Goal: Use online tool/utility

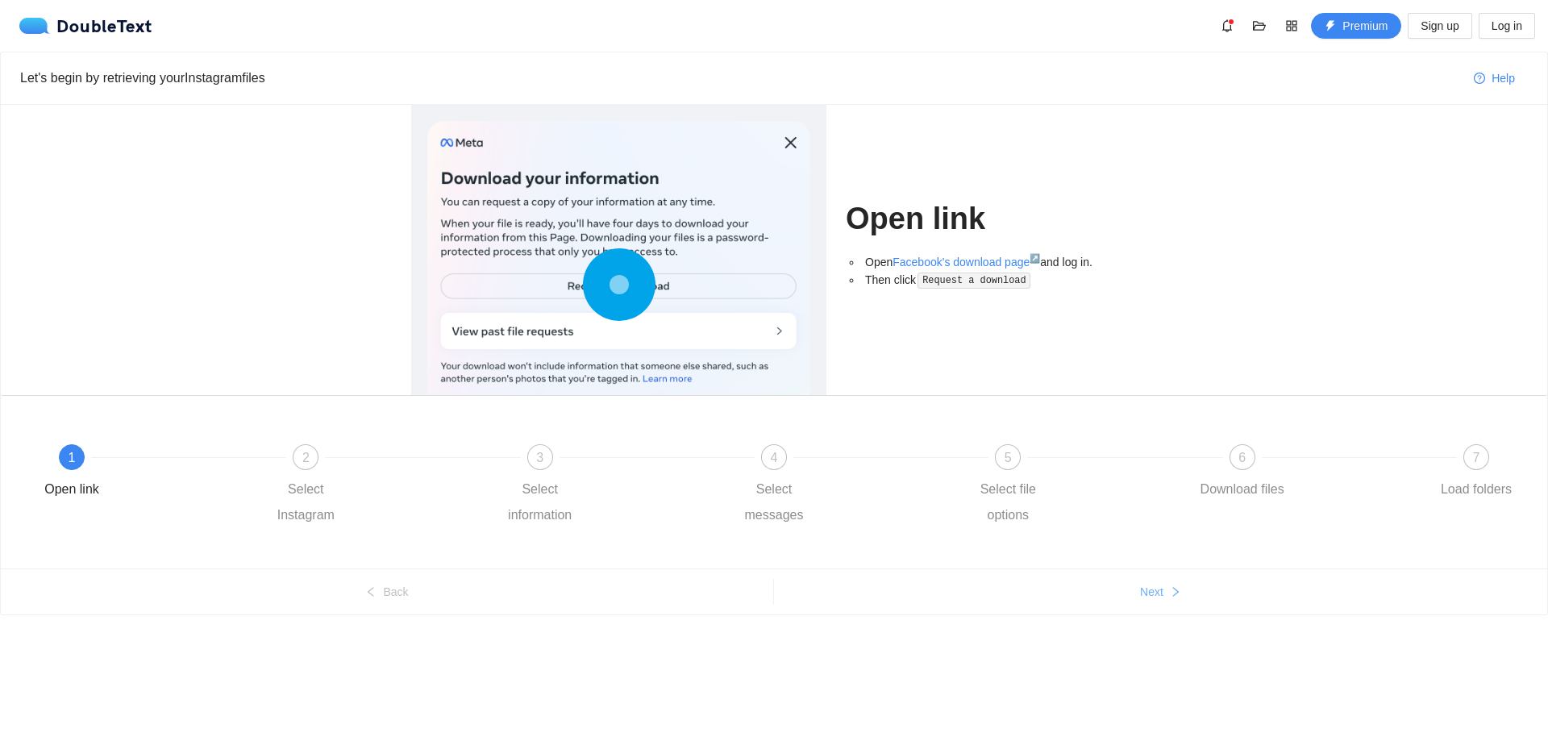
click at [1150, 590] on span "Next" at bounding box center [1151, 592] width 23 height 18
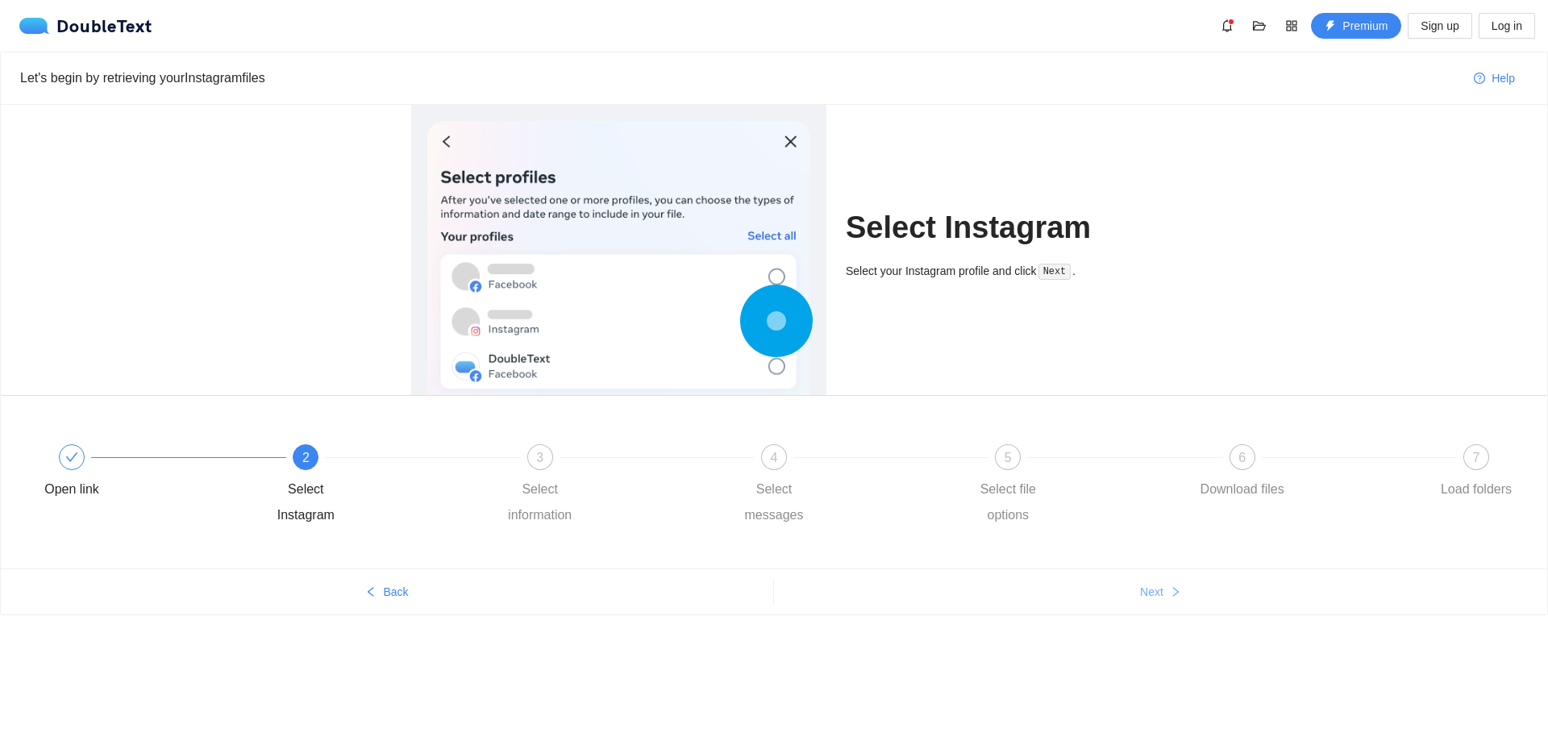
click at [1150, 590] on span "Next" at bounding box center [1151, 592] width 23 height 18
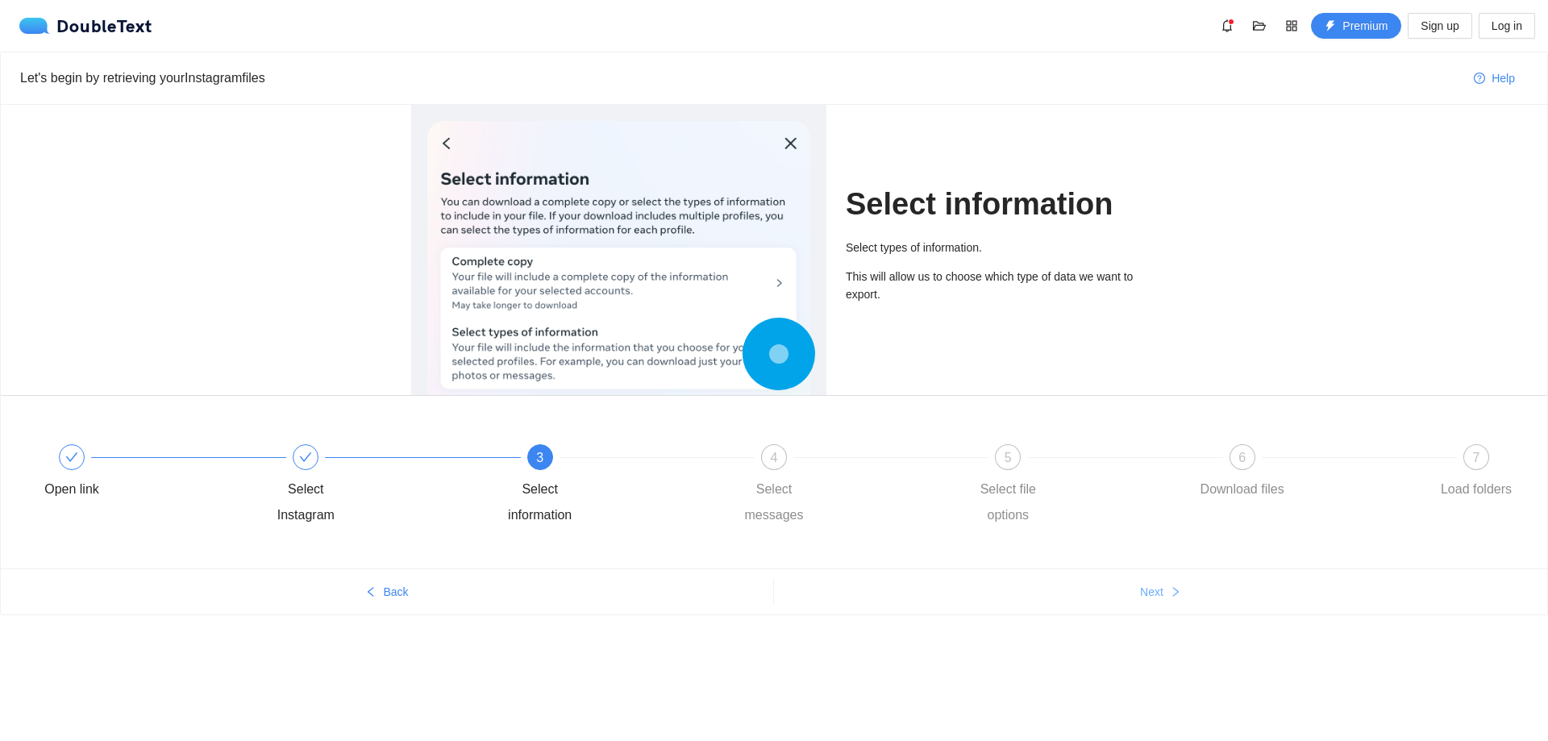
click at [1150, 590] on span "Next" at bounding box center [1151, 592] width 23 height 18
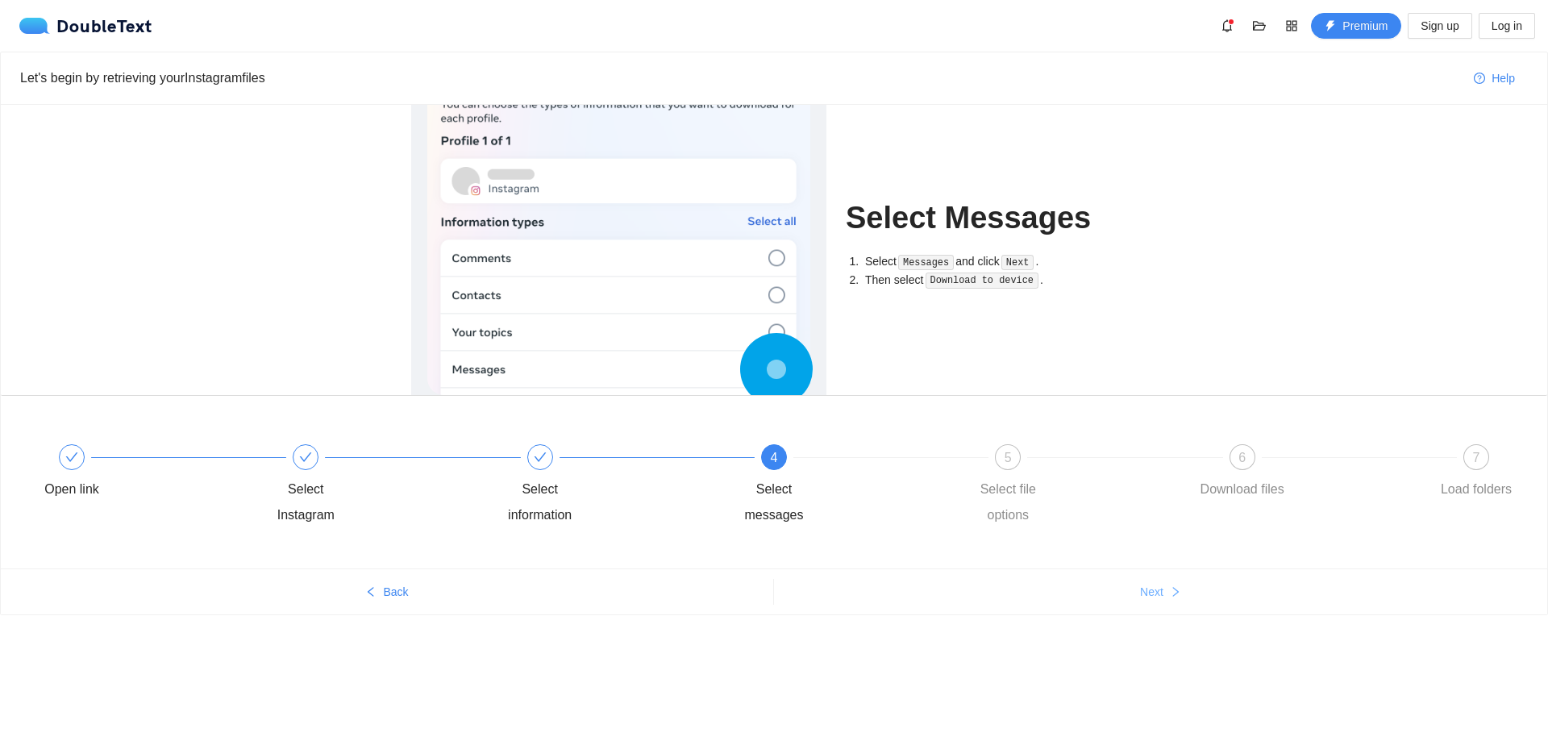
click at [1150, 590] on span "Next" at bounding box center [1151, 592] width 23 height 18
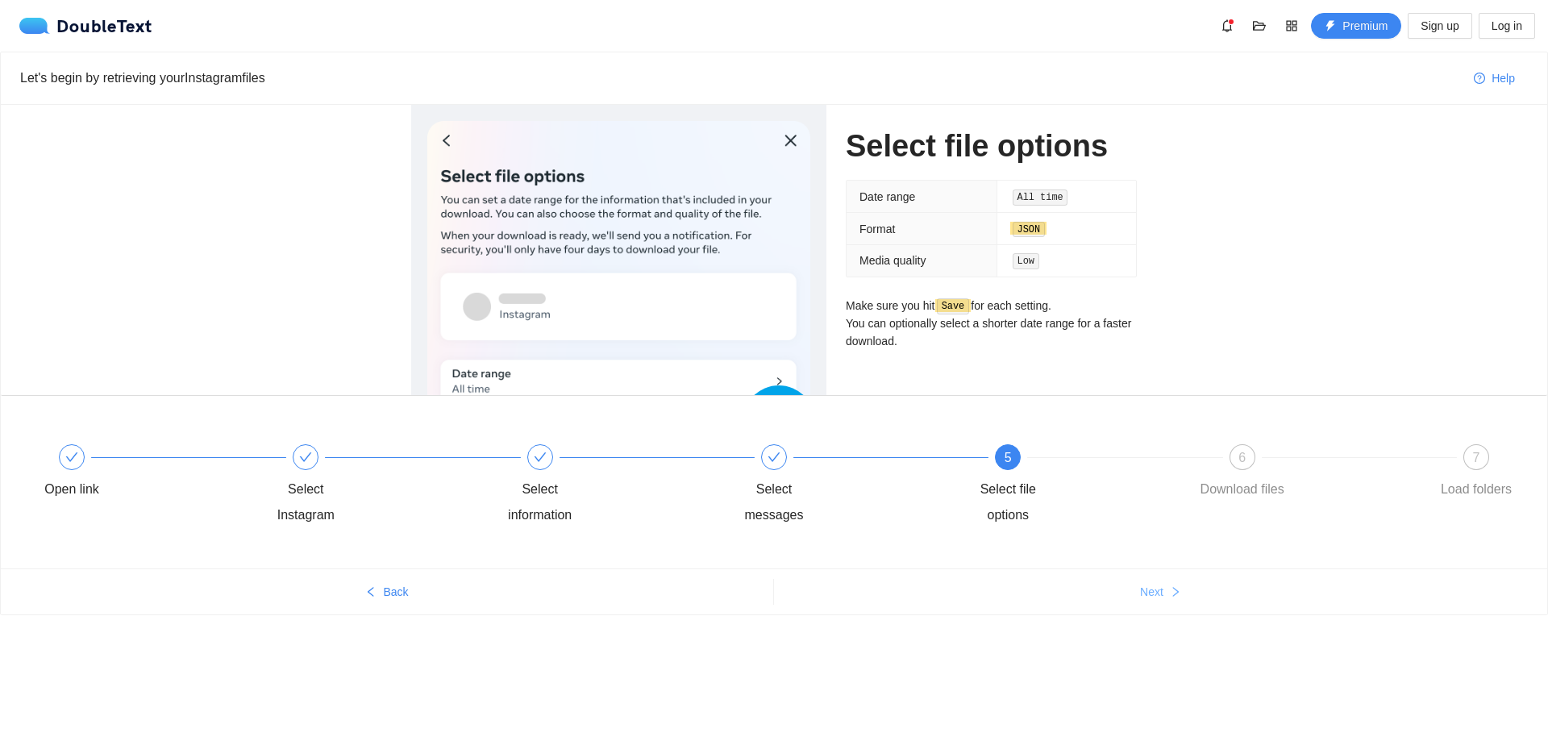
click at [1150, 590] on span "Next" at bounding box center [1151, 592] width 23 height 18
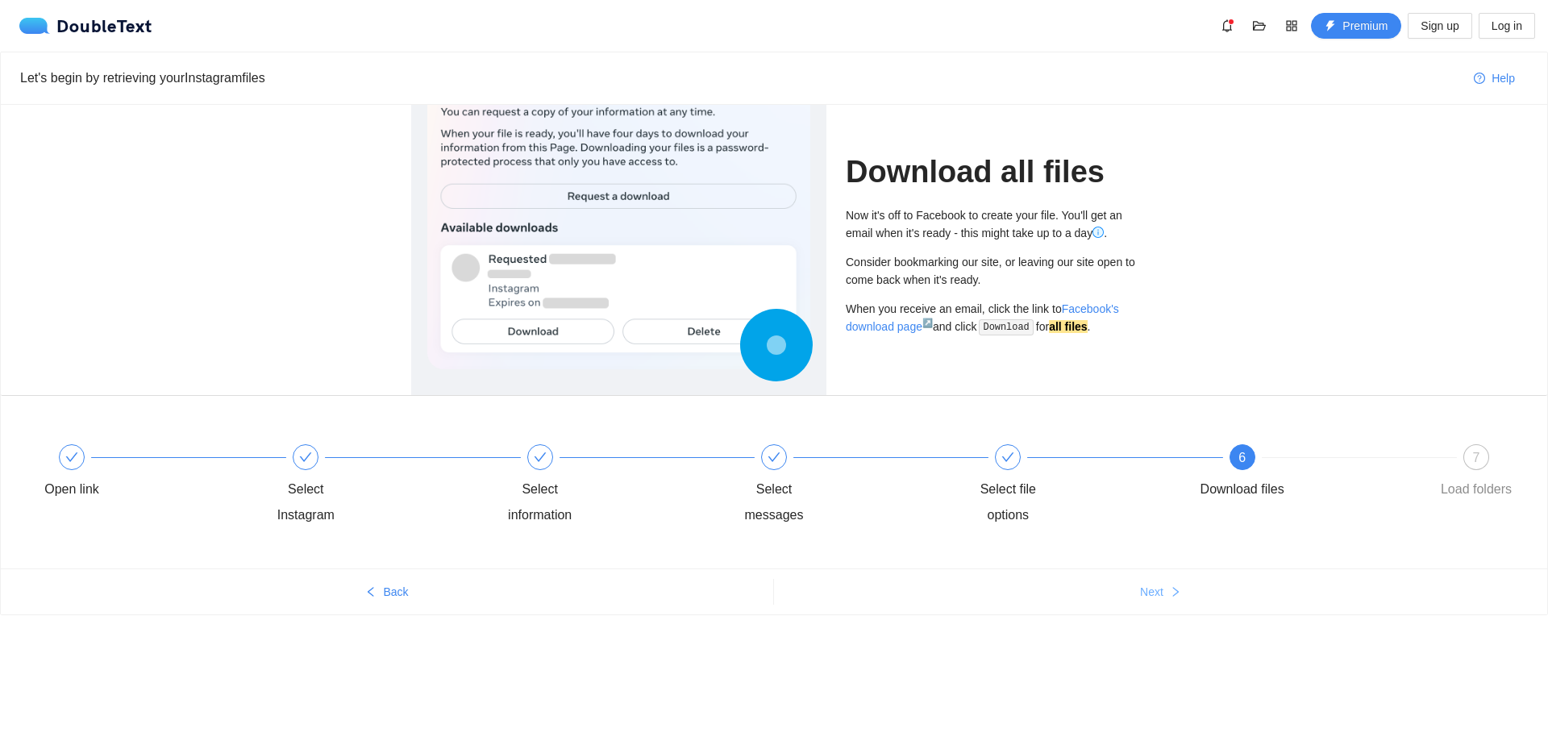
click at [1150, 590] on span "Next" at bounding box center [1151, 592] width 23 height 18
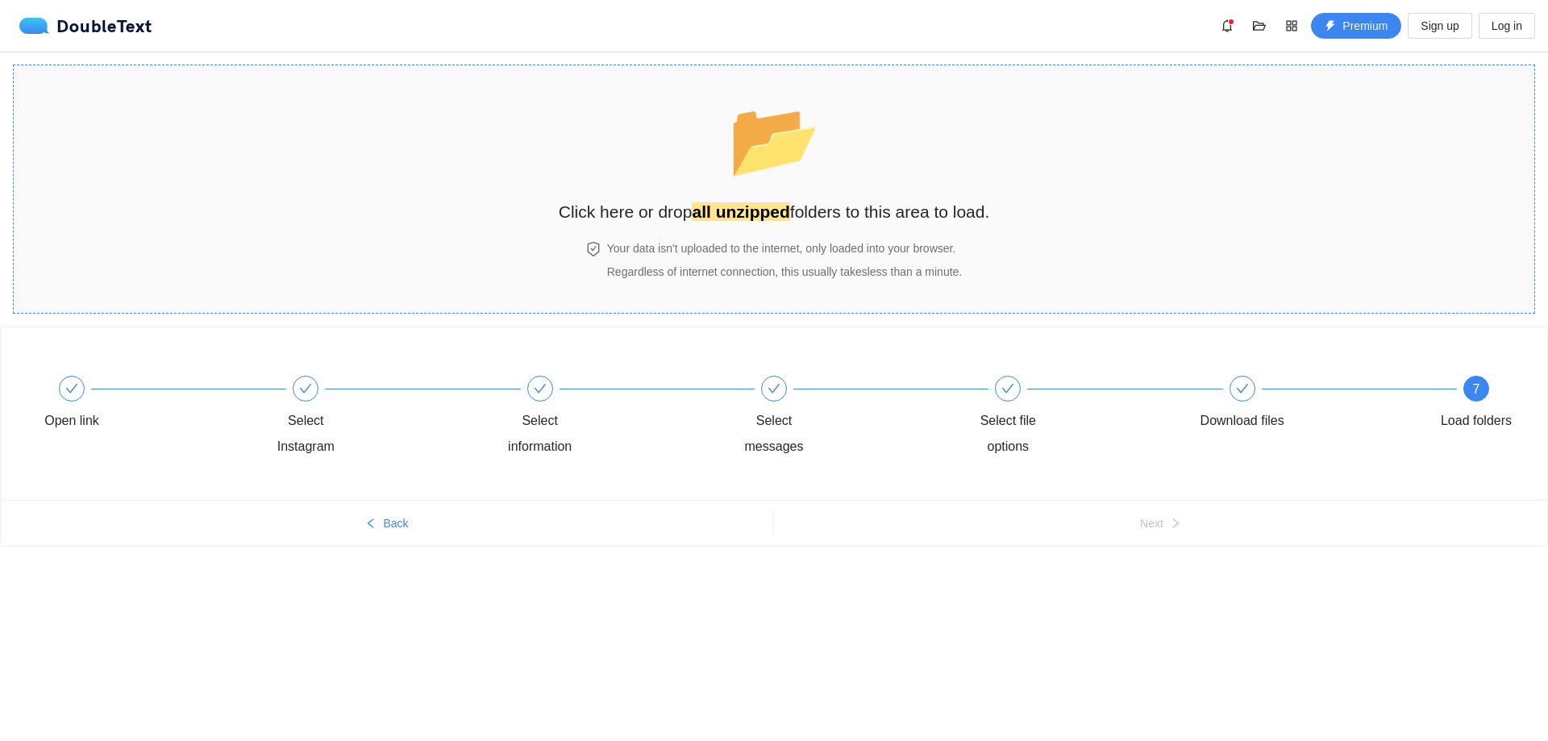
click at [794, 216] on h2 "Click here or drop all unzipped folders to this area to load." at bounding box center [774, 211] width 431 height 27
